Goal: Information Seeking & Learning: Learn about a topic

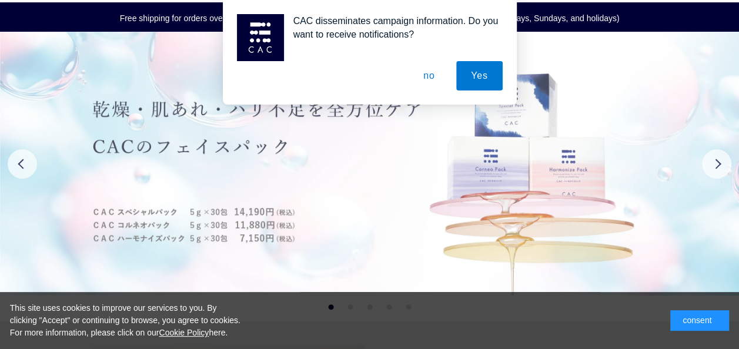
scroll to position [75, 0]
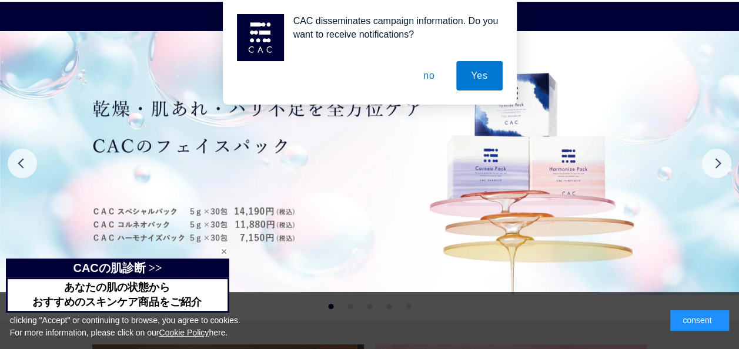
click at [434, 74] on button "no" at bounding box center [429, 75] width 41 height 29
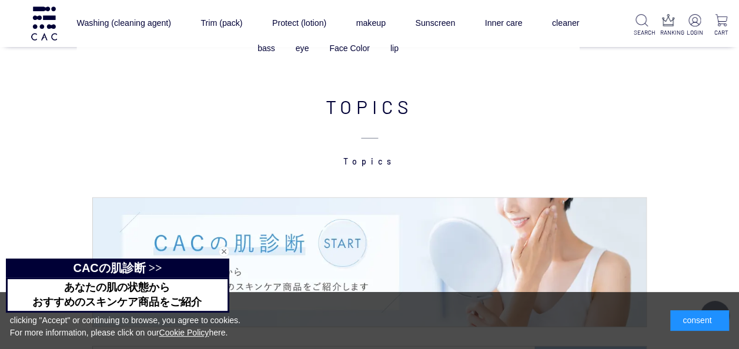
scroll to position [1509, 0]
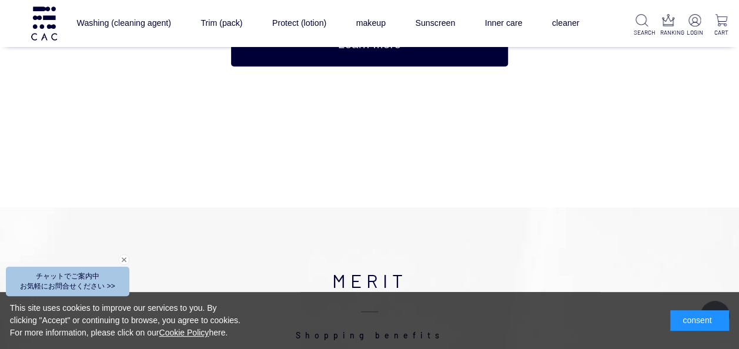
scroll to position [4719, 0]
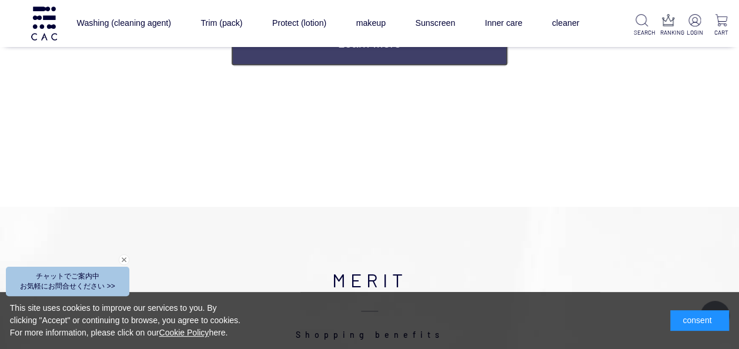
click at [346, 66] on link "Learn more" at bounding box center [369, 44] width 277 height 44
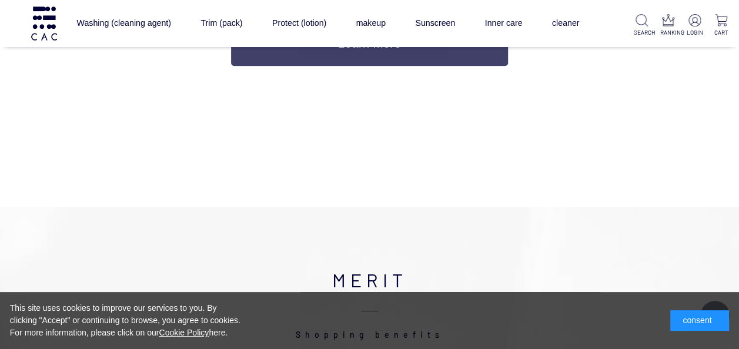
scroll to position [4731, 0]
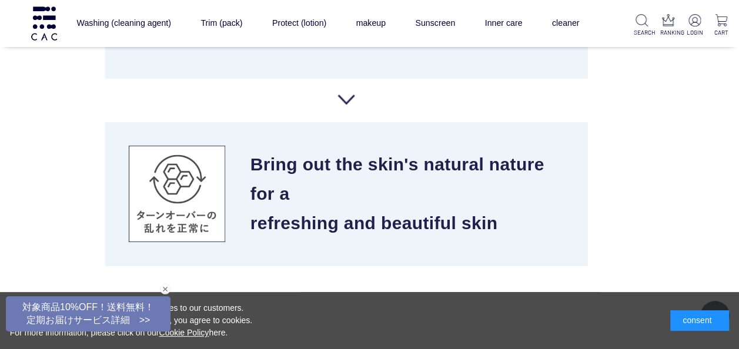
scroll to position [4149, 0]
